Goal: Task Accomplishment & Management: Manage account settings

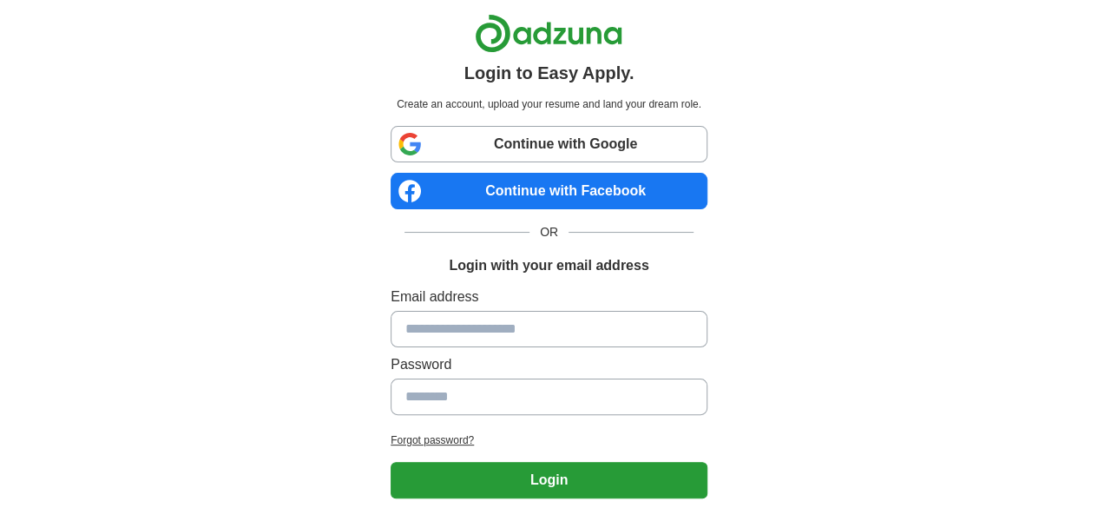
click at [436, 144] on link "Continue with Google" at bounding box center [549, 144] width 317 height 36
click at [488, 147] on link "Continue with Google" at bounding box center [549, 144] width 317 height 36
click at [391, 142] on link "Continue with Google" at bounding box center [549, 144] width 317 height 36
click at [455, 146] on link "Continue with Google" at bounding box center [549, 144] width 317 height 36
drag, startPoint x: 0, startPoint y: 0, endPoint x: 427, endPoint y: 128, distance: 445.7
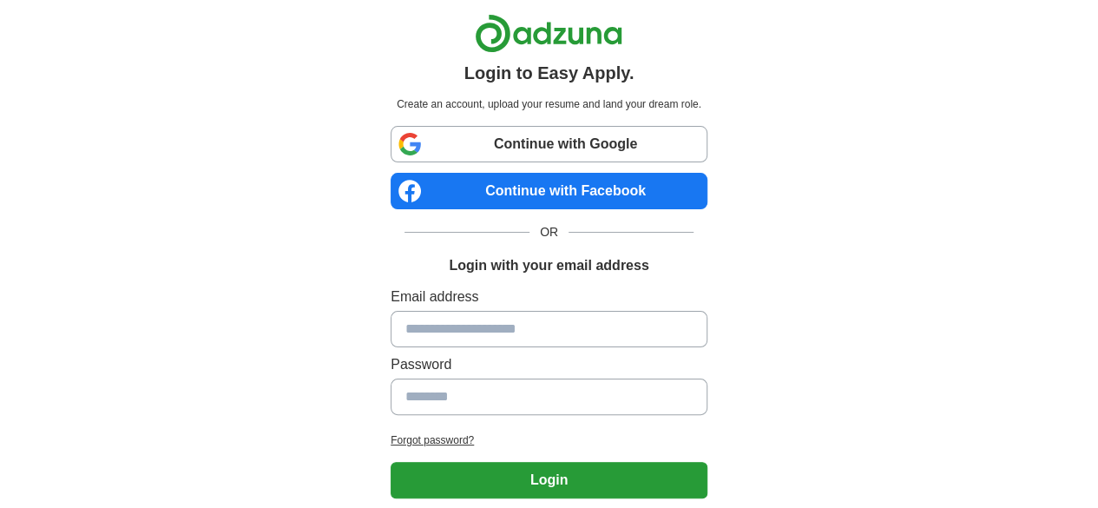
click at [427, 128] on link "Continue with Google" at bounding box center [549, 144] width 317 height 36
